Goal: Task Accomplishment & Management: Manage account settings

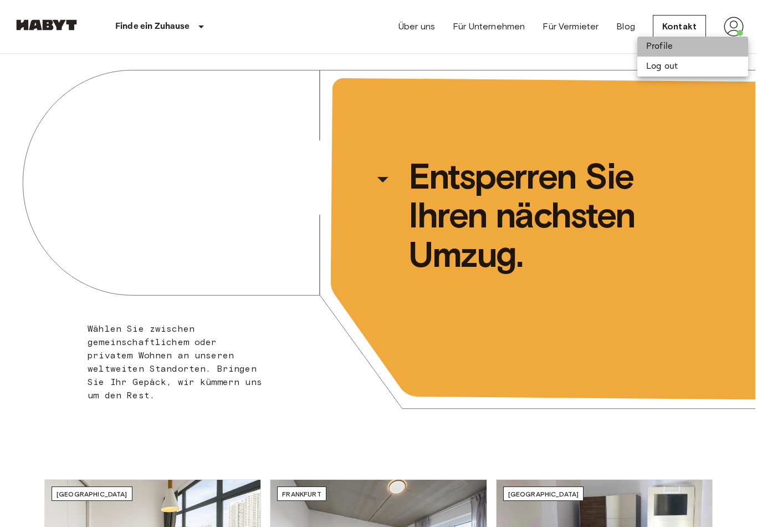
click at [668, 47] on li "Profile" at bounding box center [692, 47] width 111 height 20
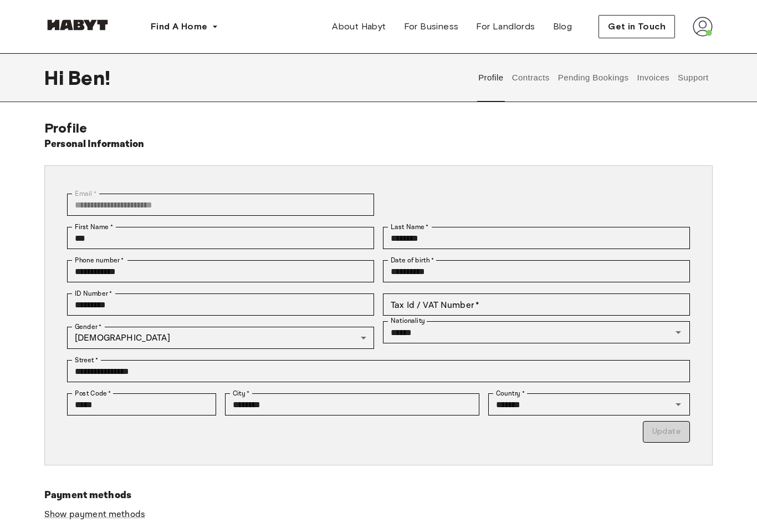
click at [534, 75] on button "Contracts" at bounding box center [530, 77] width 40 height 49
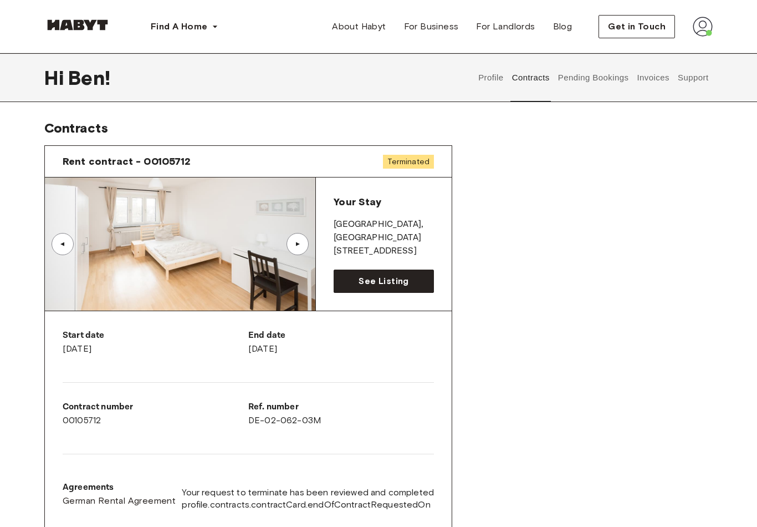
click at [487, 78] on button "Profile" at bounding box center [491, 77] width 28 height 49
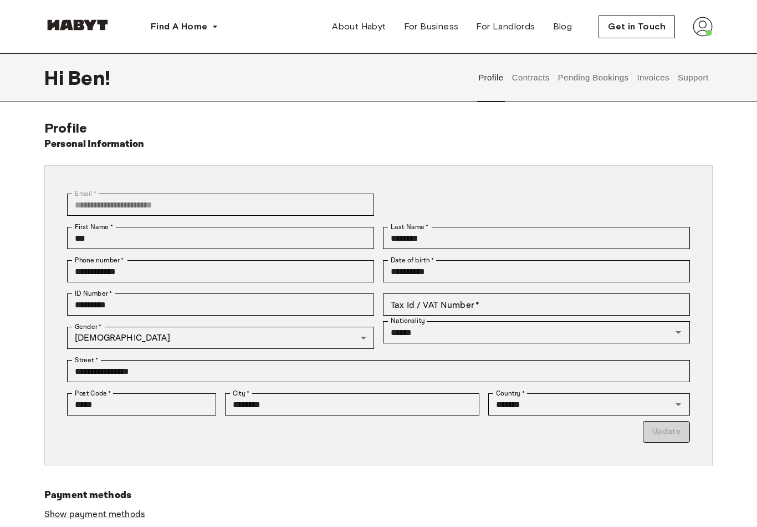
click at [698, 32] on img at bounding box center [703, 27] width 20 height 20
click at [671, 80] on span "Log out" at bounding box center [671, 74] width 33 height 13
